Goal: Find specific page/section: Find specific page/section

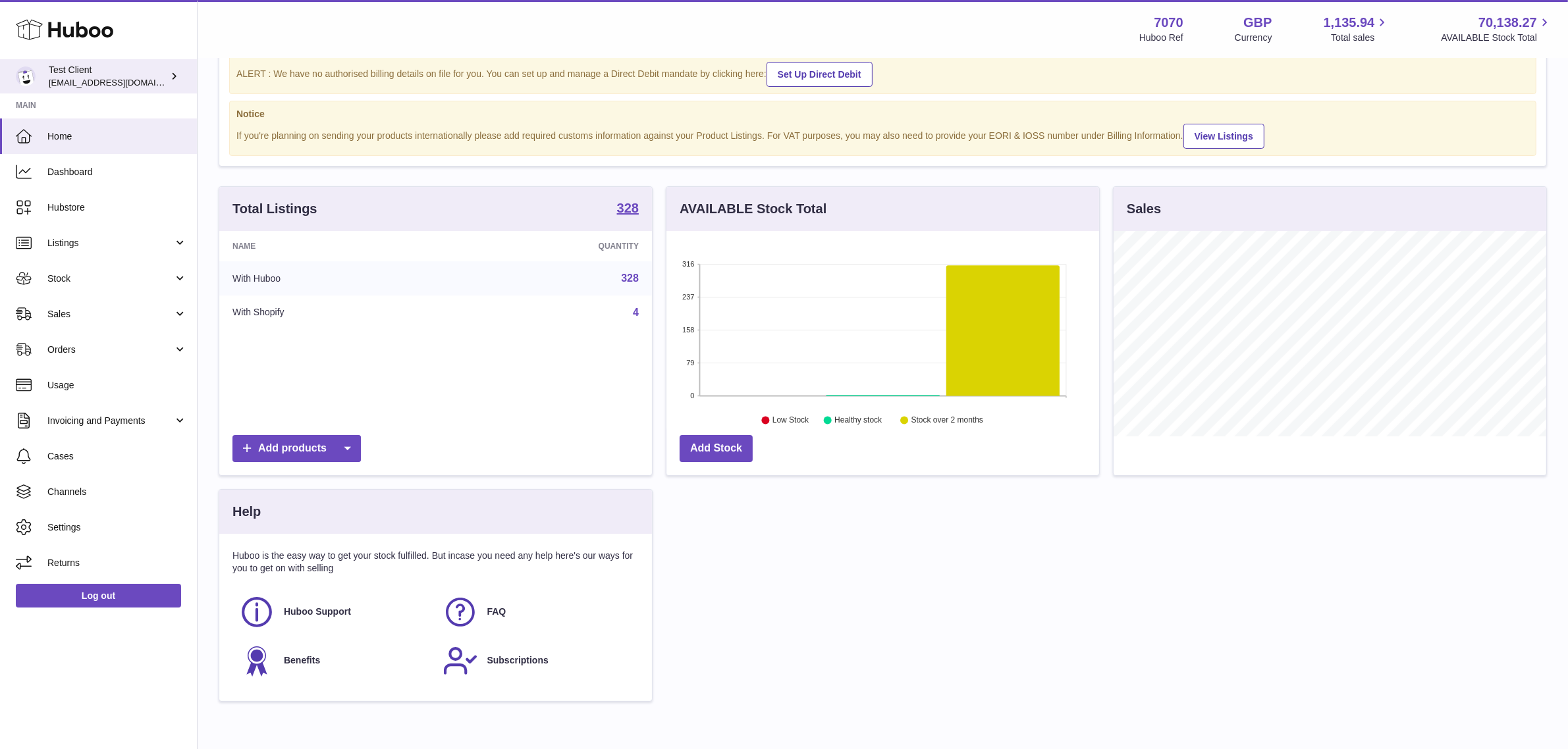
scroll to position [82, 0]
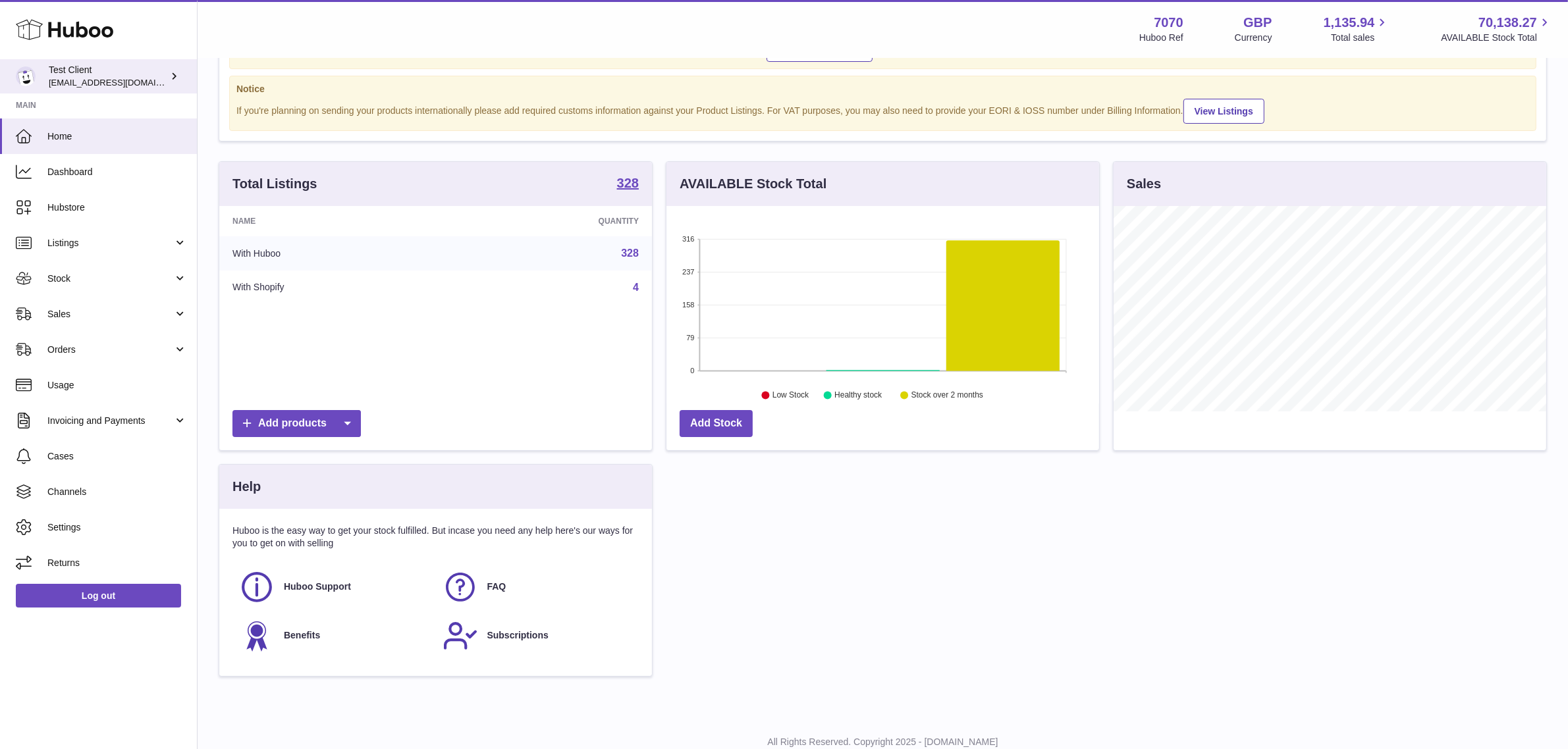
click at [84, 69] on div "Test Client internalAdmin-7070@internal.huboo.com" at bounding box center [108, 77] width 118 height 25
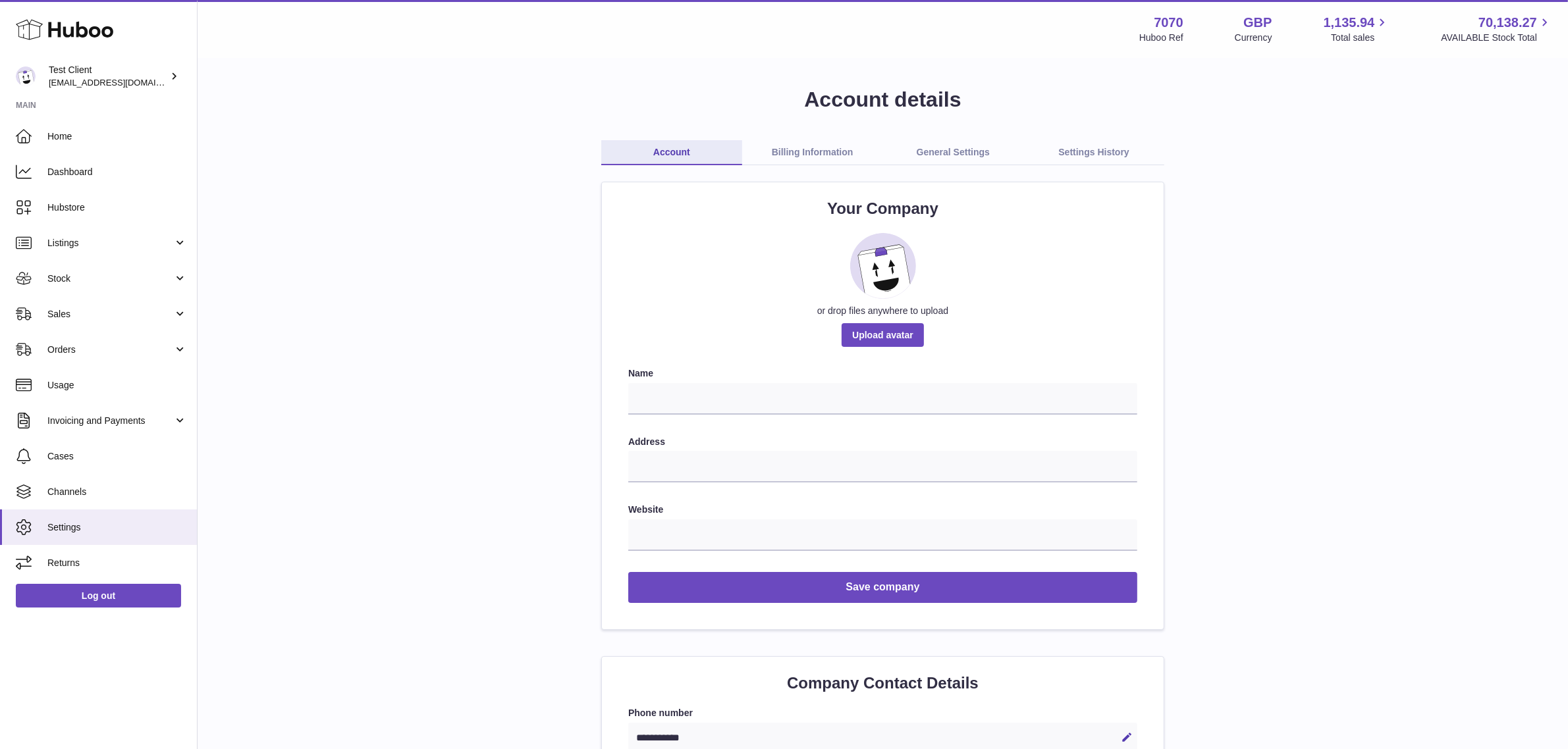
click at [884, 103] on h1 "Account details" at bounding box center [883, 99] width 1328 height 28
click at [662, 156] on link "Account" at bounding box center [671, 153] width 141 height 25
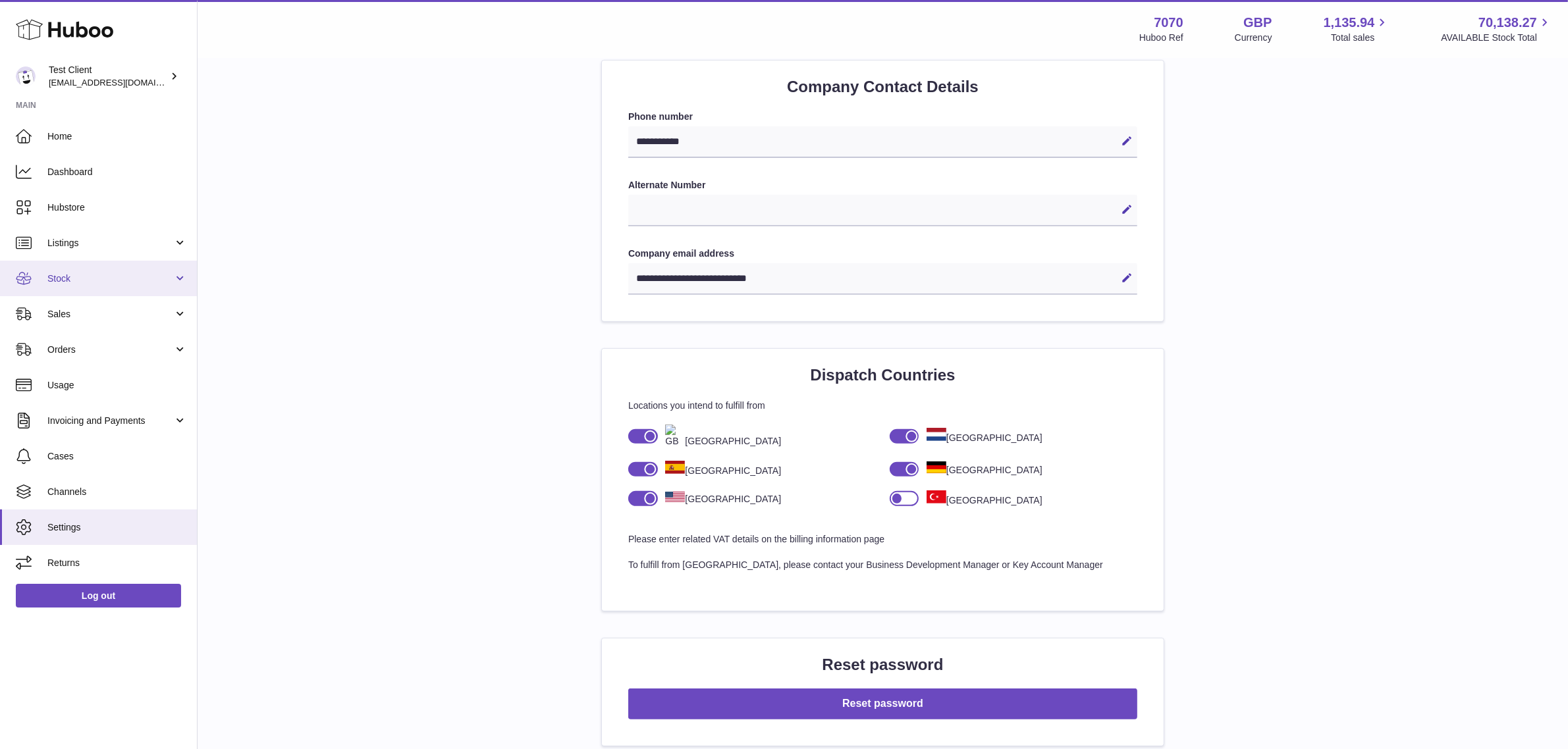
scroll to position [493, 0]
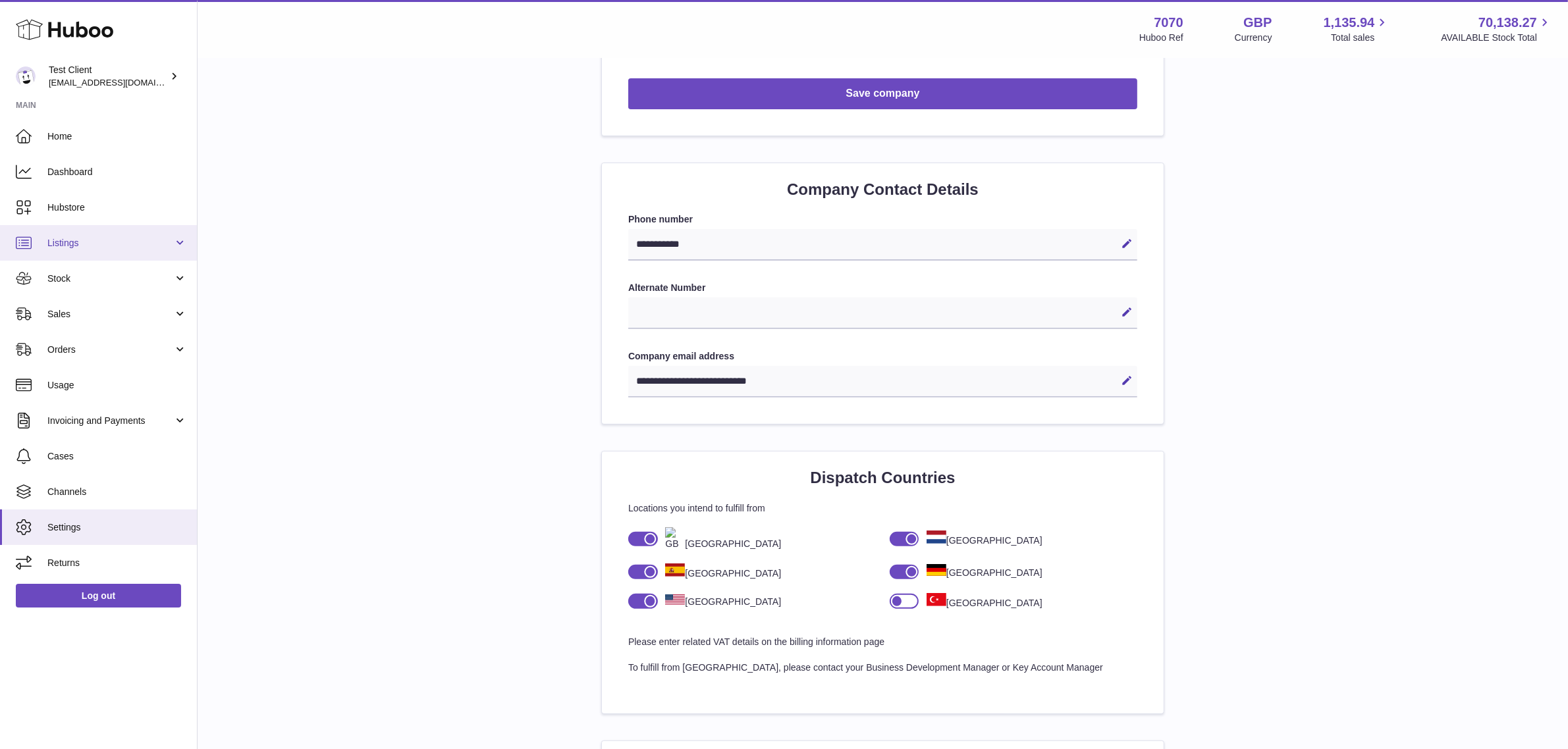
click at [161, 237] on span "Listings" at bounding box center [110, 243] width 126 height 13
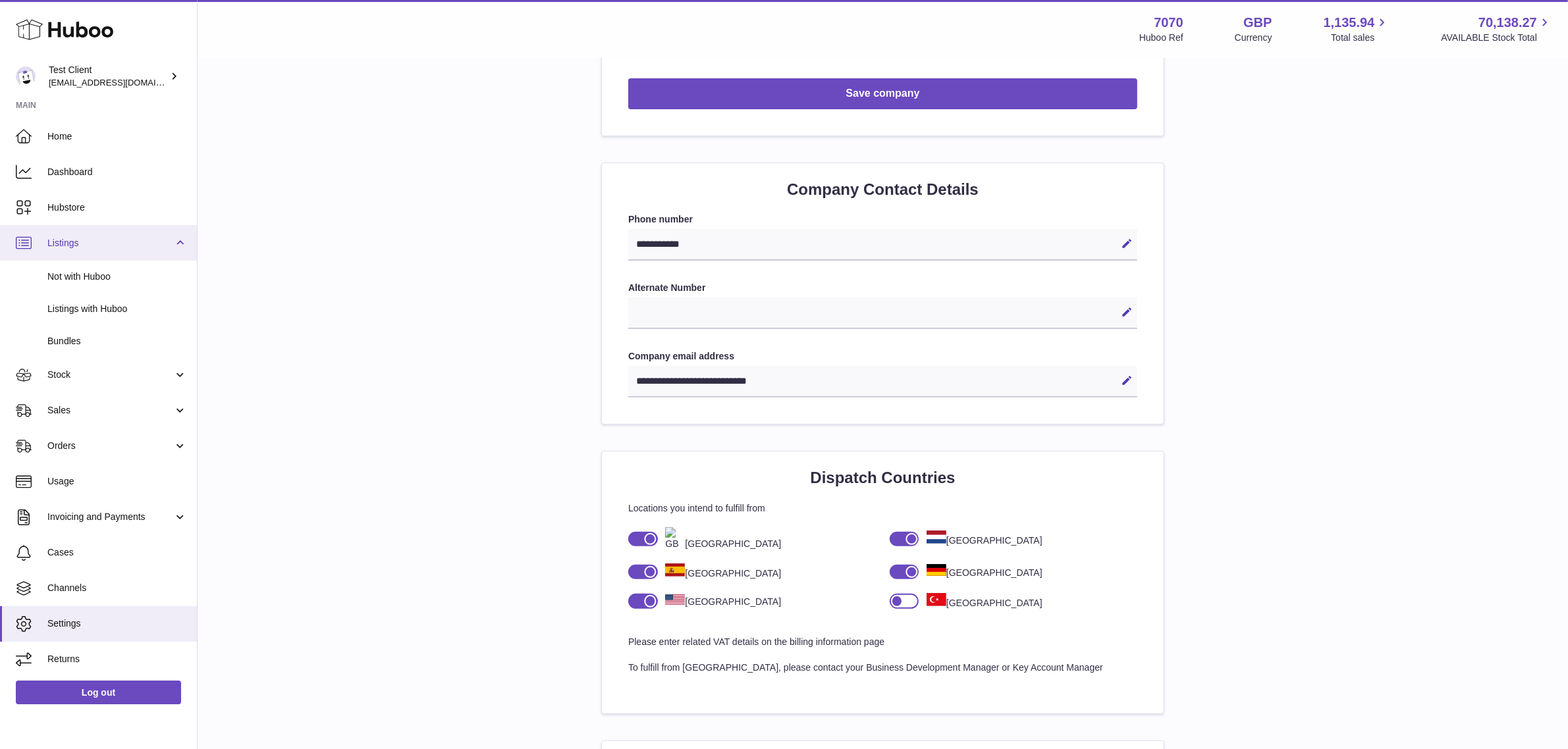
click at [161, 255] on link "Listings" at bounding box center [98, 242] width 197 height 36
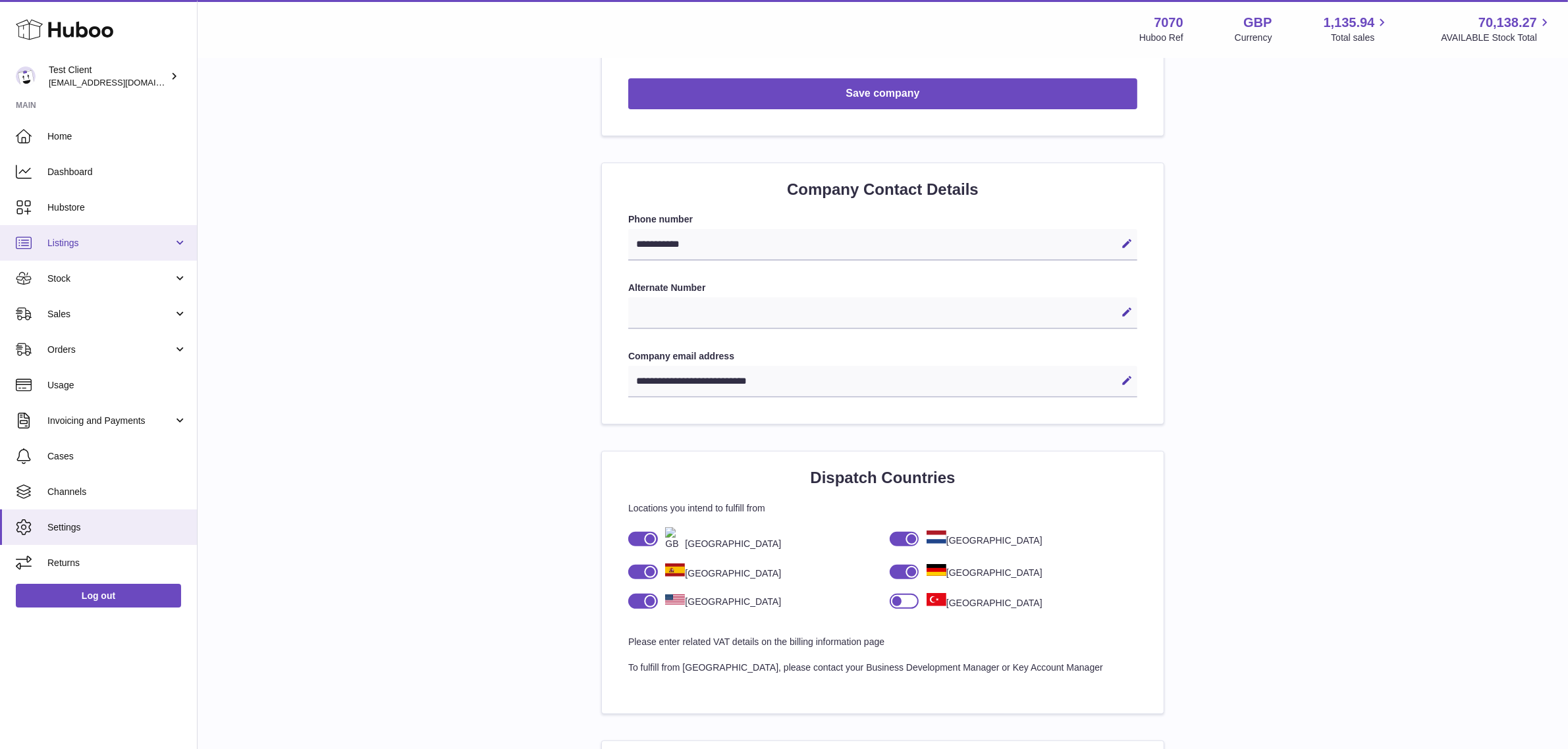
click at [170, 251] on link "Listings" at bounding box center [98, 242] width 197 height 36
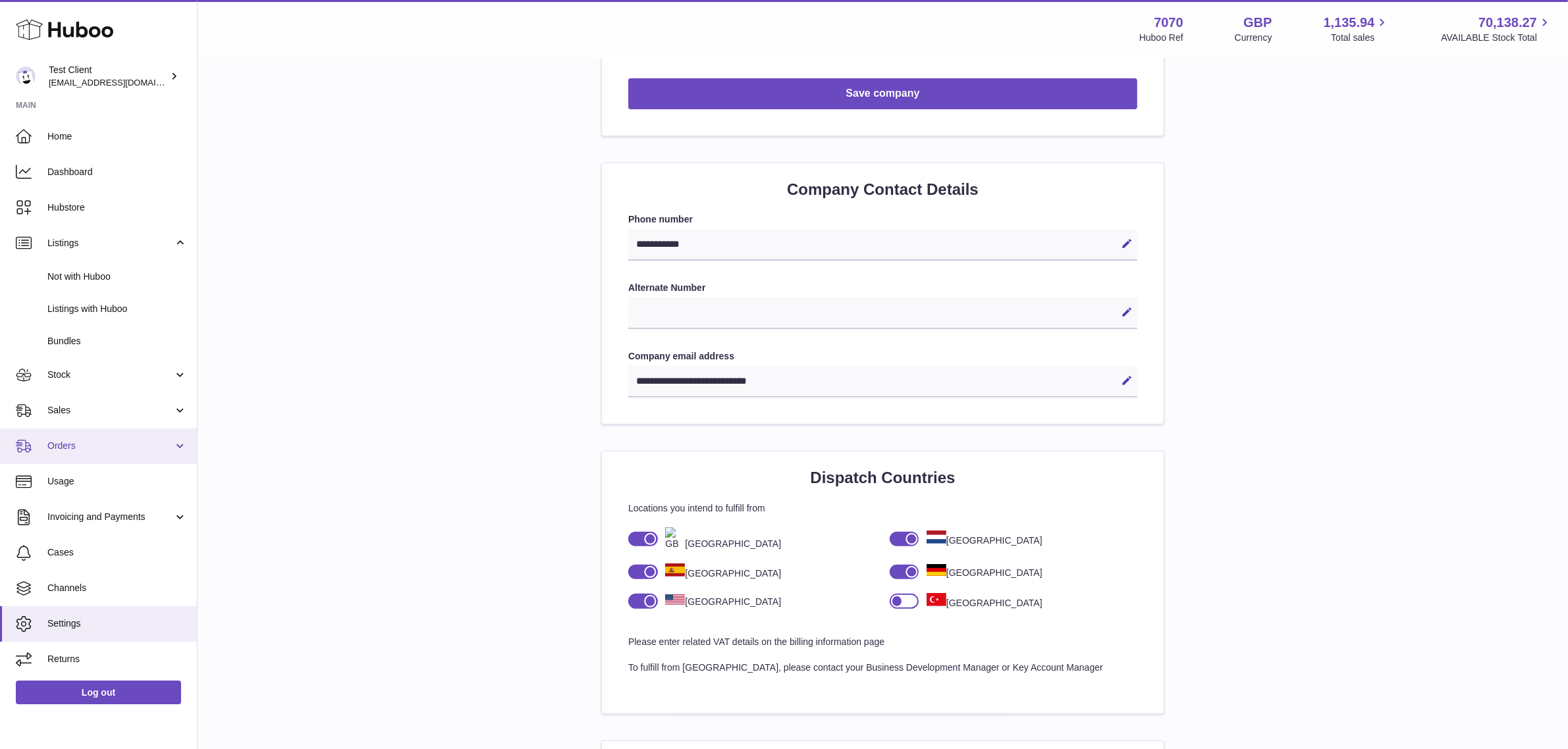
click at [163, 452] on link "Orders" at bounding box center [98, 446] width 197 height 36
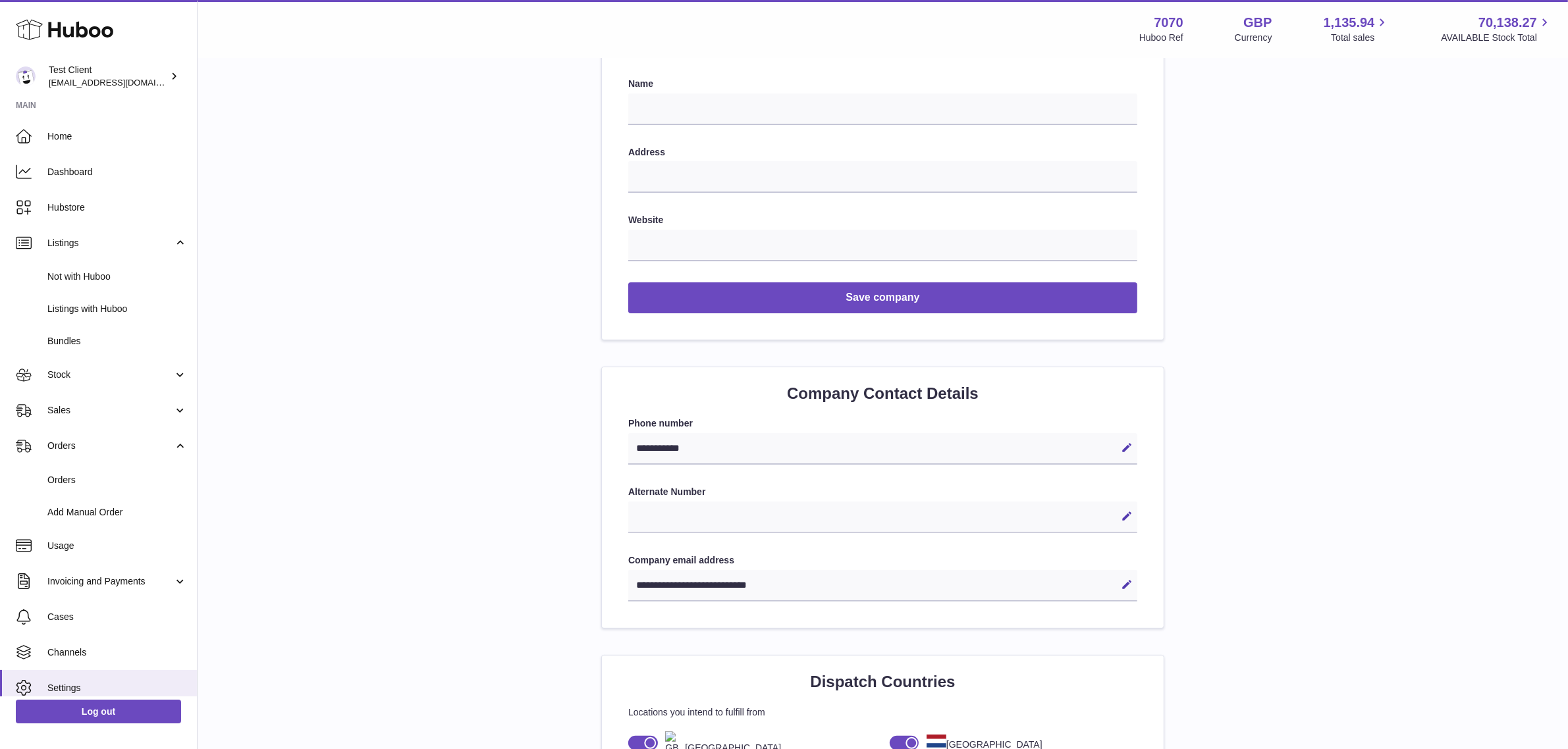
scroll to position [247, 0]
